Goal: Contribute content: Contribute content

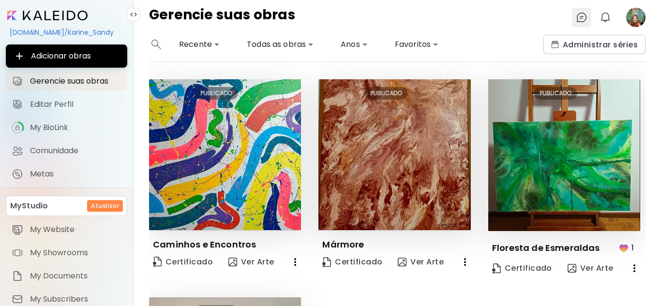
click at [578, 14] on img at bounding box center [582, 18] width 12 height 12
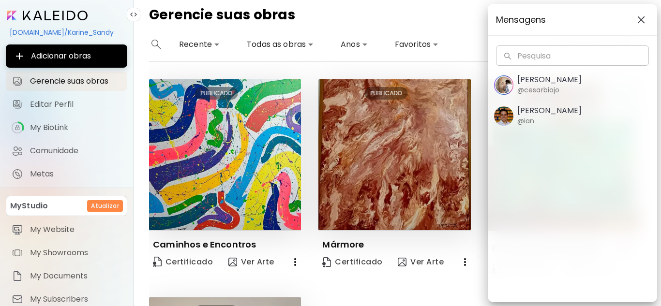
click at [640, 16] on img "button" at bounding box center [641, 20] width 8 height 8
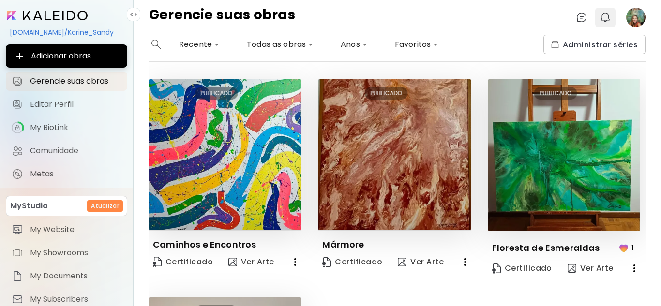
click at [605, 15] on img "button" at bounding box center [606, 18] width 12 height 12
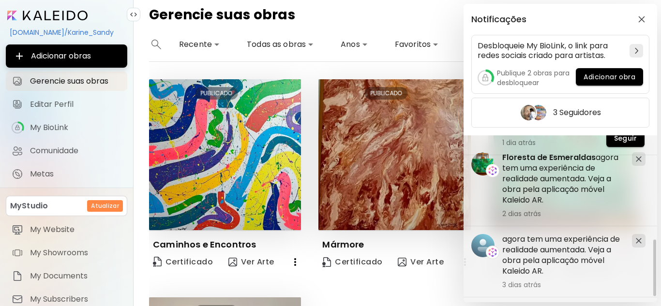
scroll to position [178, 0]
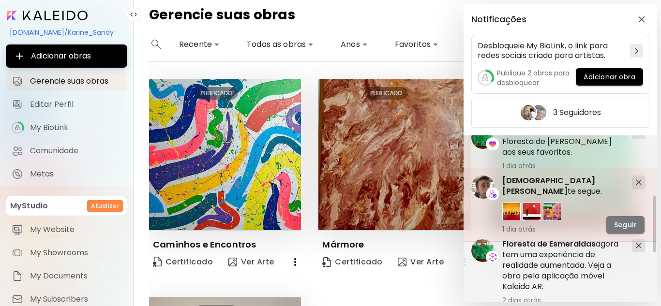
click at [620, 220] on span "Seguir" at bounding box center [625, 225] width 23 height 10
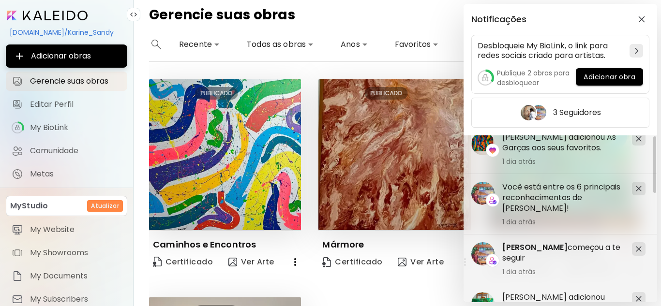
scroll to position [0, 0]
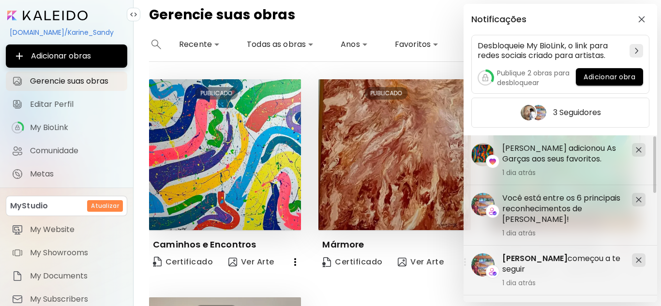
click at [447, 14] on div "Notificações Desbloqueie My BioLink, o link para redes sociais criado para arti…" at bounding box center [330, 153] width 661 height 306
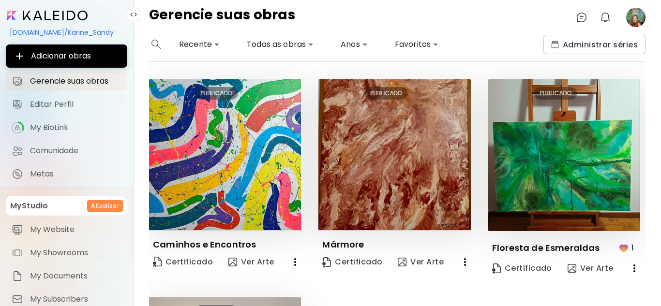
click at [642, 14] on image at bounding box center [635, 17] width 19 height 19
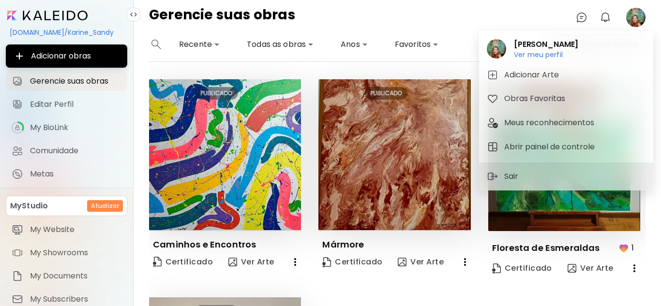
click at [462, 16] on div at bounding box center [330, 153] width 661 height 306
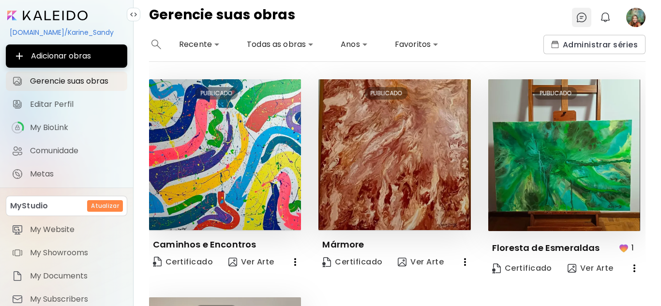
click at [582, 17] on img at bounding box center [582, 18] width 12 height 12
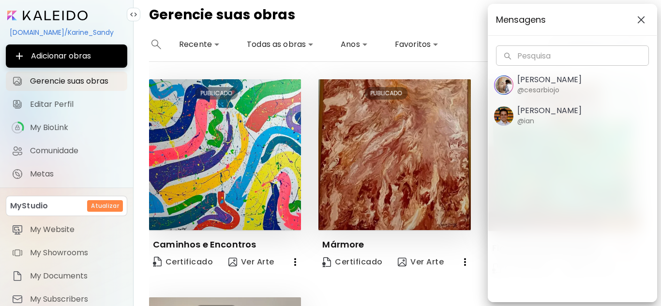
click at [436, 26] on div "Mensagens Pesquisa Pesquisa [PERSON_NAME] @cesarbiojo [PERSON_NAME] @ian" at bounding box center [330, 153] width 661 height 306
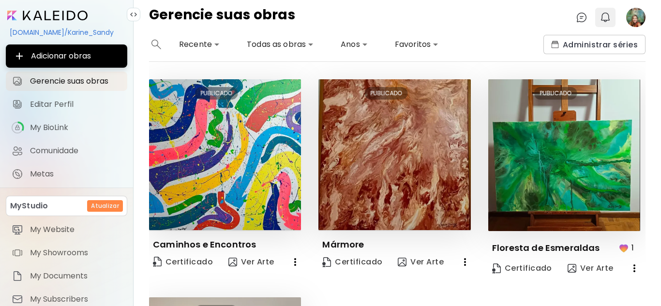
click at [608, 11] on button "0" at bounding box center [605, 17] width 16 height 16
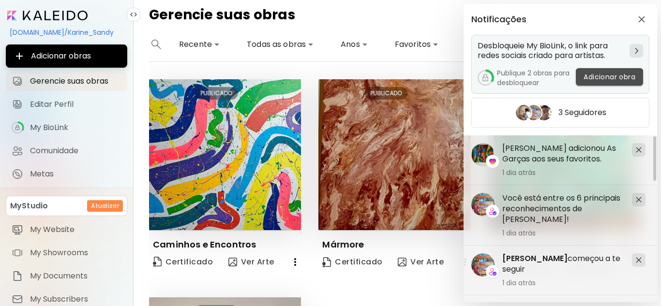
click at [631, 78] on span "Adicionar obra" at bounding box center [610, 77] width 52 height 10
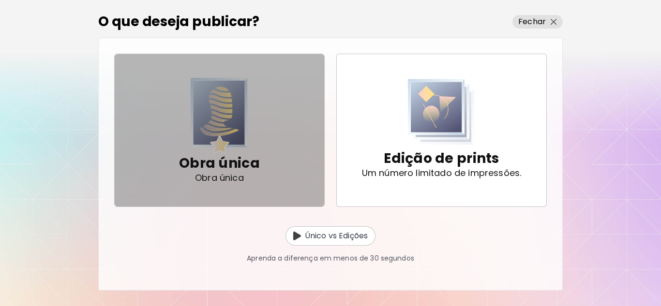
click at [232, 162] on p "Obra única" at bounding box center [219, 163] width 81 height 19
